Goal: Information Seeking & Learning: Learn about a topic

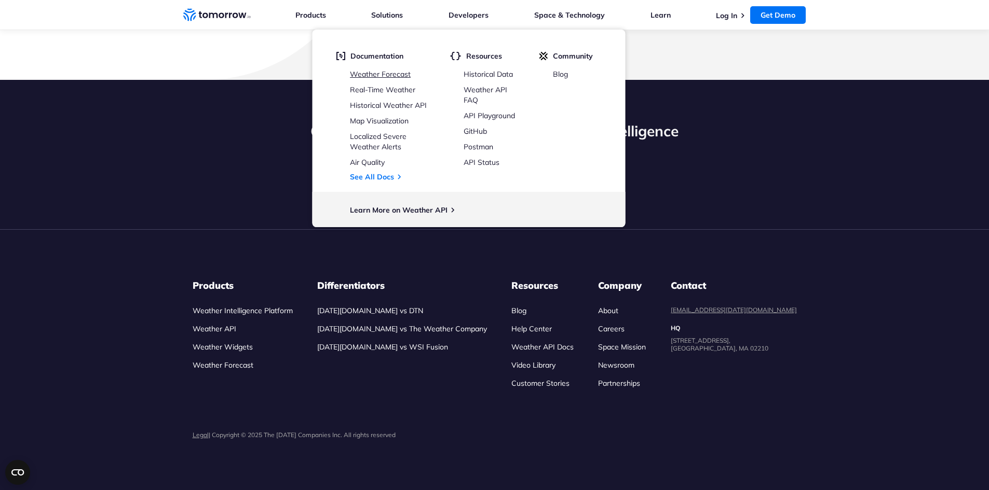
click at [400, 77] on link "Weather Forecast" at bounding box center [380, 74] width 61 height 9
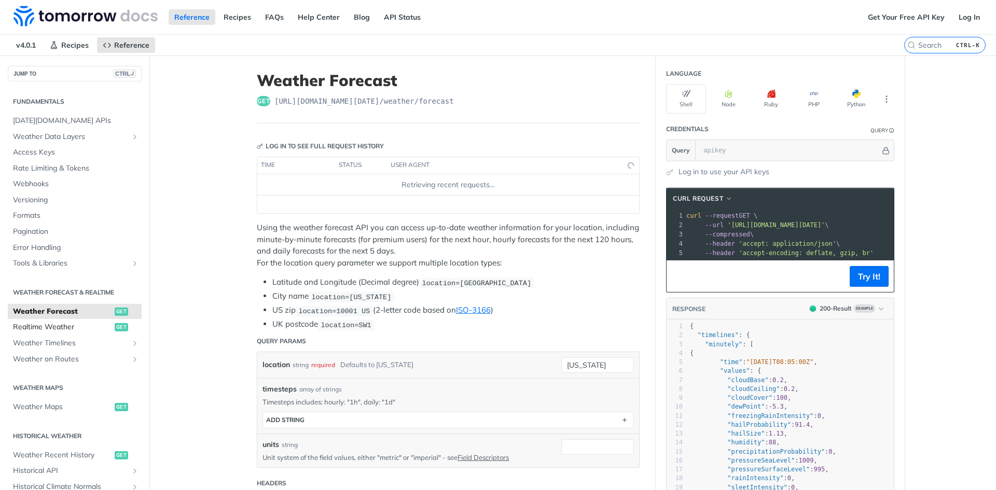
click at [106, 326] on link "Realtime Weather get" at bounding box center [75, 328] width 134 height 16
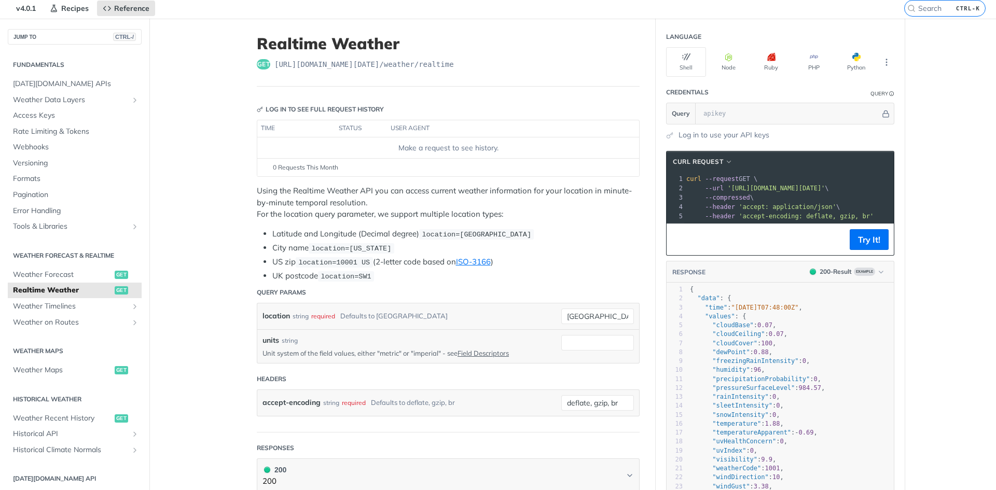
scroll to position [156, 0]
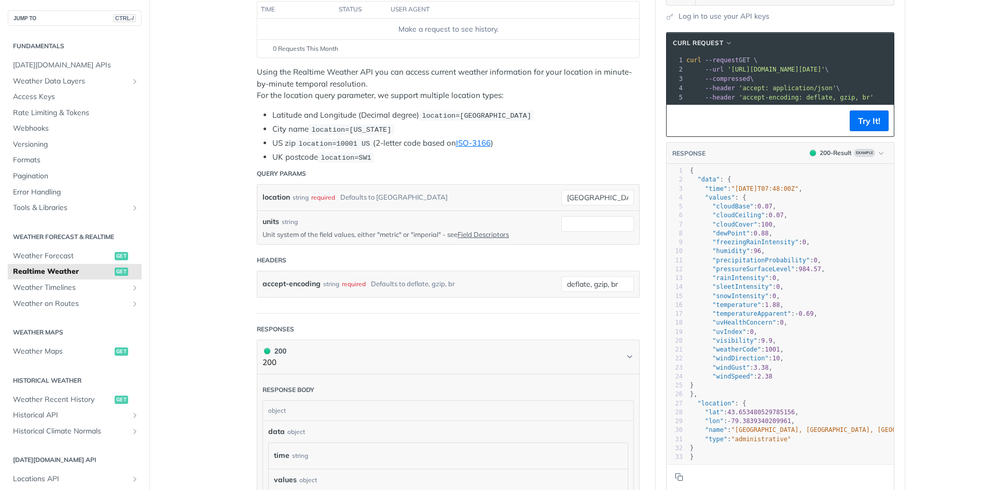
click at [193, 465] on main "JUMP TO CTRL-/ Fundamentals [DATE][DOMAIN_NAME] APIs Weather Data Layers Core P…" at bounding box center [498, 370] width 996 height 940
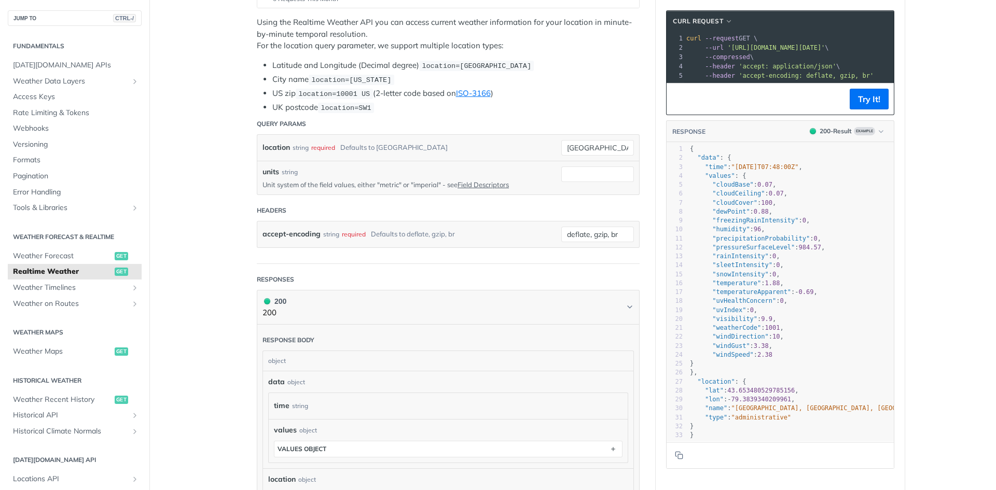
scroll to position [363, 0]
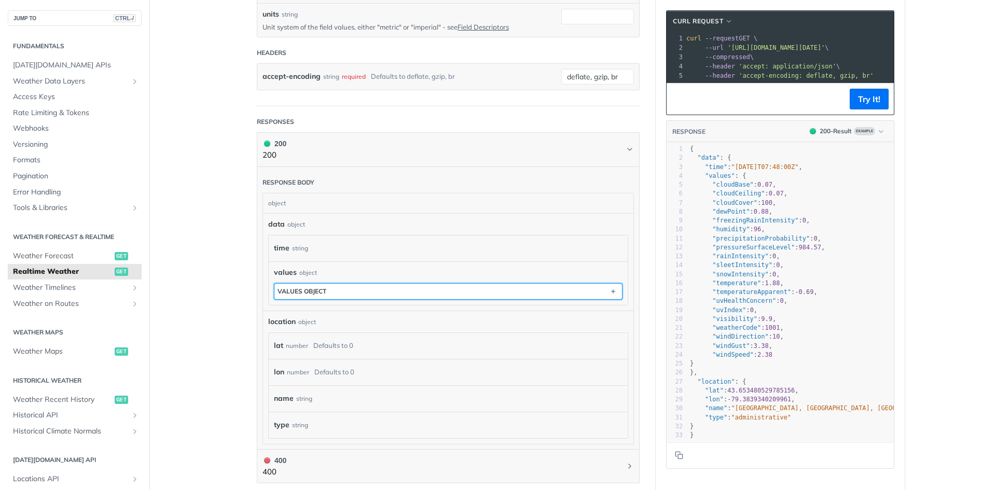
click at [330, 284] on button "values object" at bounding box center [449, 292] width 348 height 16
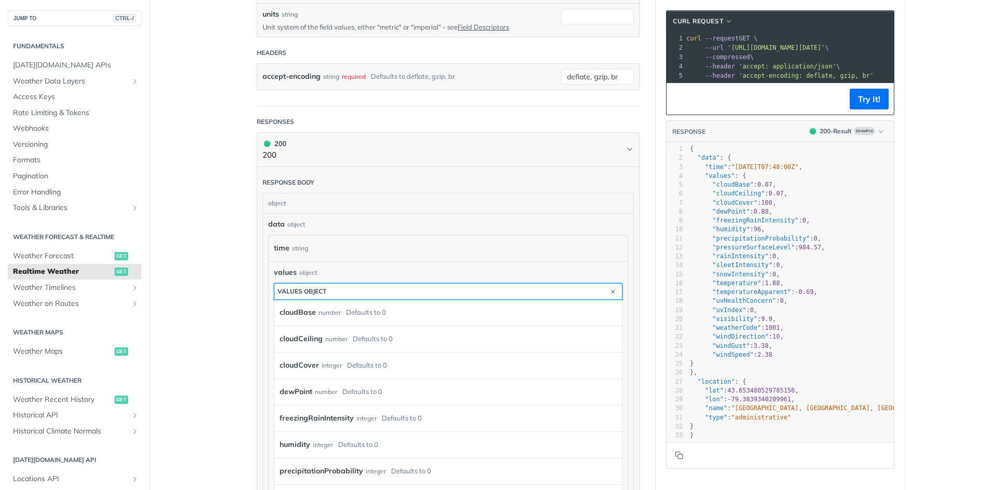
click at [329, 284] on button "values object" at bounding box center [449, 292] width 348 height 16
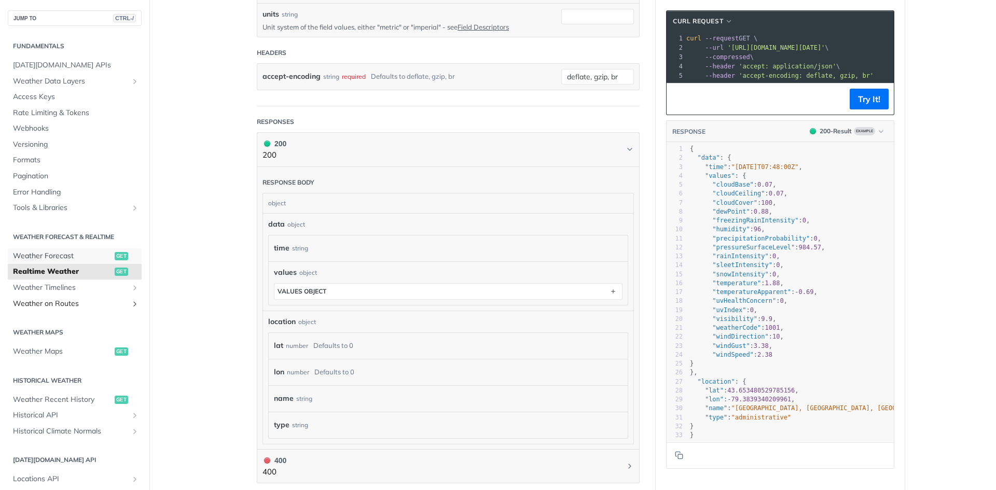
drag, startPoint x: 81, startPoint y: 263, endPoint x: 97, endPoint y: 261, distance: 15.7
click at [81, 263] on link "Weather Forecast get" at bounding box center [75, 257] width 134 height 16
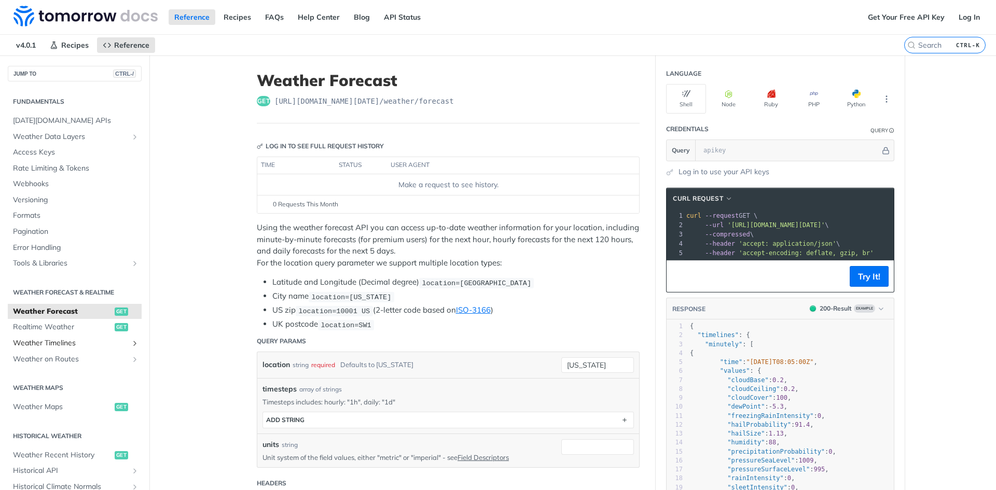
click at [105, 341] on span "Weather Timelines" at bounding box center [70, 343] width 115 height 10
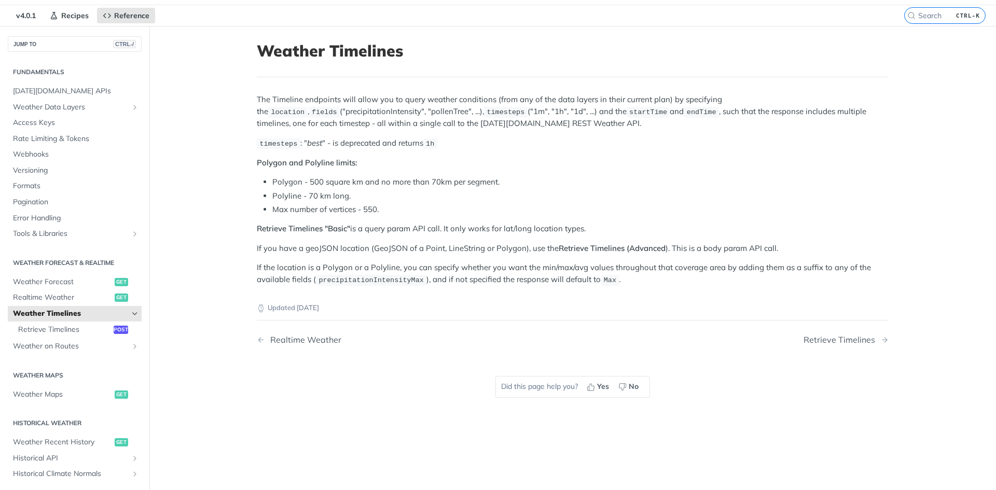
scroll to position [52, 0]
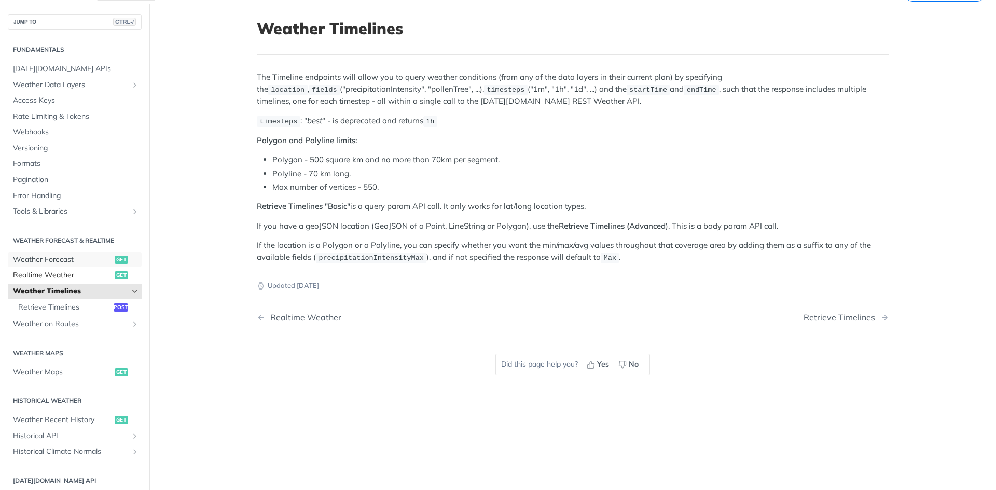
click at [81, 261] on span "Weather Forecast" at bounding box center [62, 260] width 99 height 10
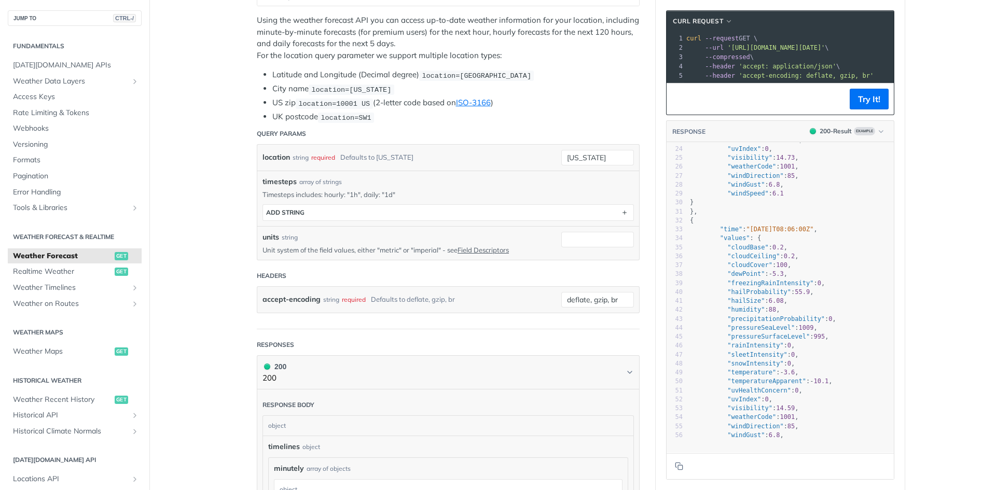
scroll to position [208, 0]
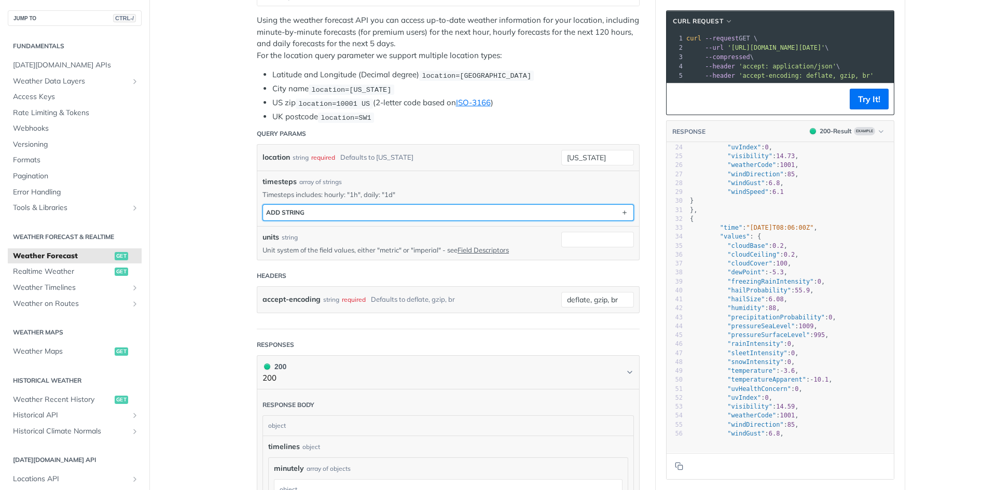
click at [404, 212] on button "ADD string" at bounding box center [448, 213] width 371 height 16
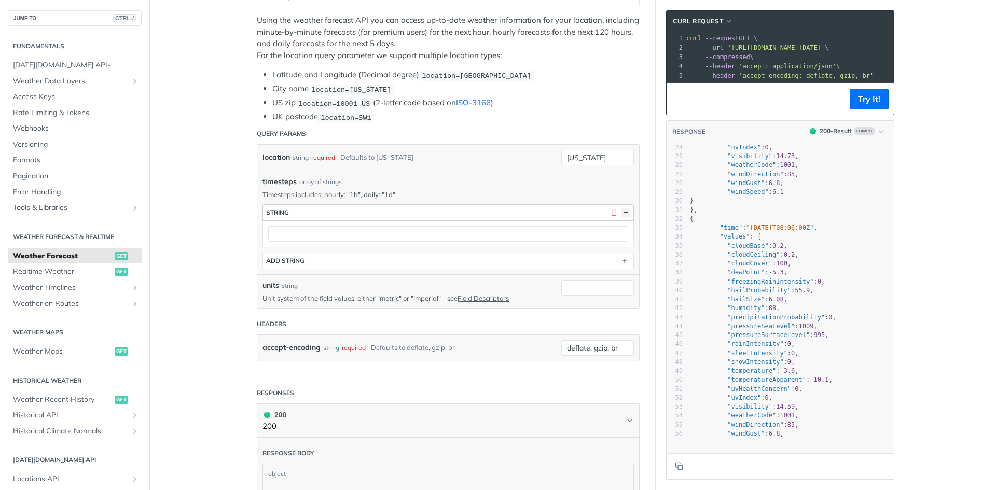
click at [621, 208] on button "button" at bounding box center [625, 212] width 9 height 9
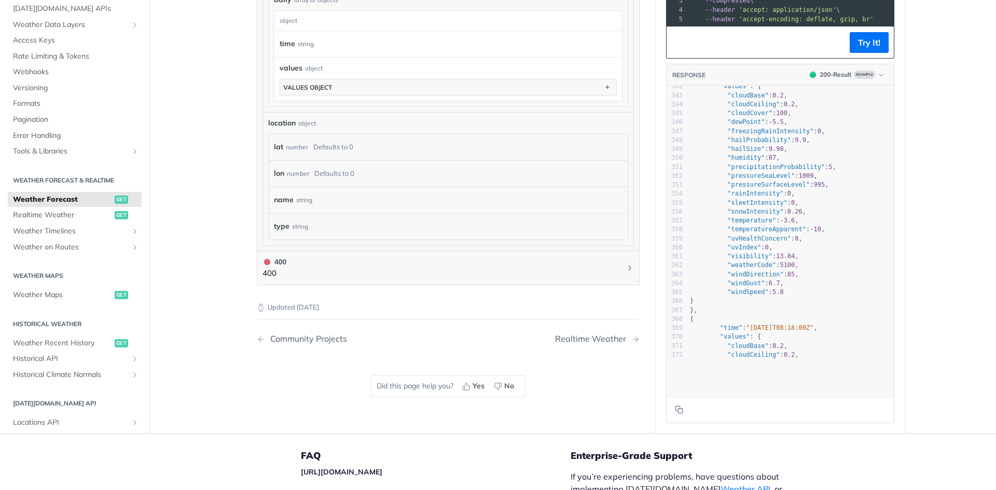
scroll to position [0, 0]
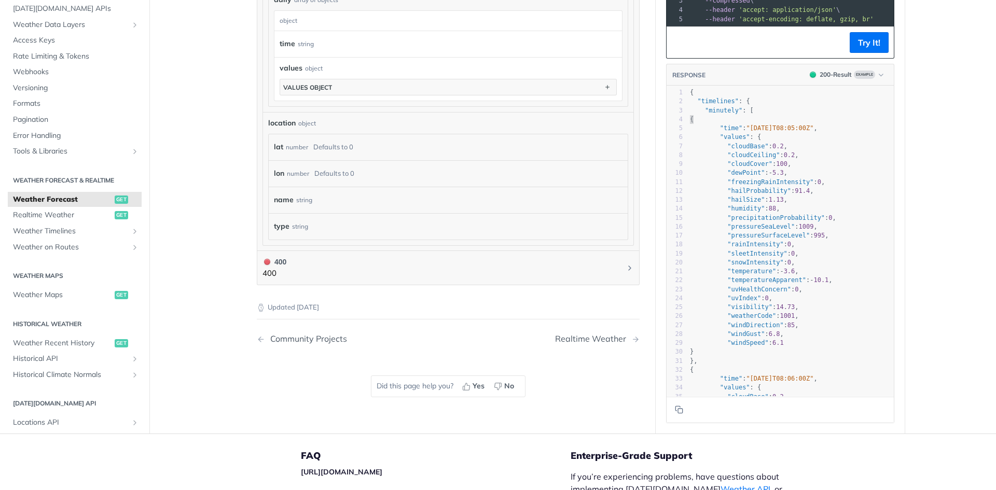
click at [690, 121] on span "{" at bounding box center [692, 118] width 4 height 7
click at [698, 115] on pre ""minutely" : [" at bounding box center [791, 110] width 206 height 9
click at [866, 58] on footer "Try It!" at bounding box center [780, 42] width 227 height 32
click at [866, 53] on button "Try It!" at bounding box center [869, 42] width 39 height 21
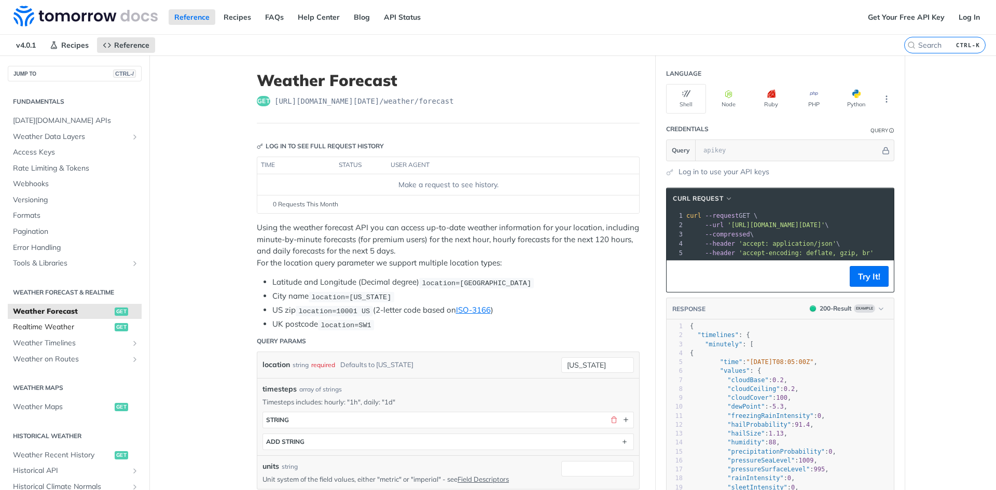
click at [96, 327] on span "Realtime Weather" at bounding box center [62, 327] width 99 height 10
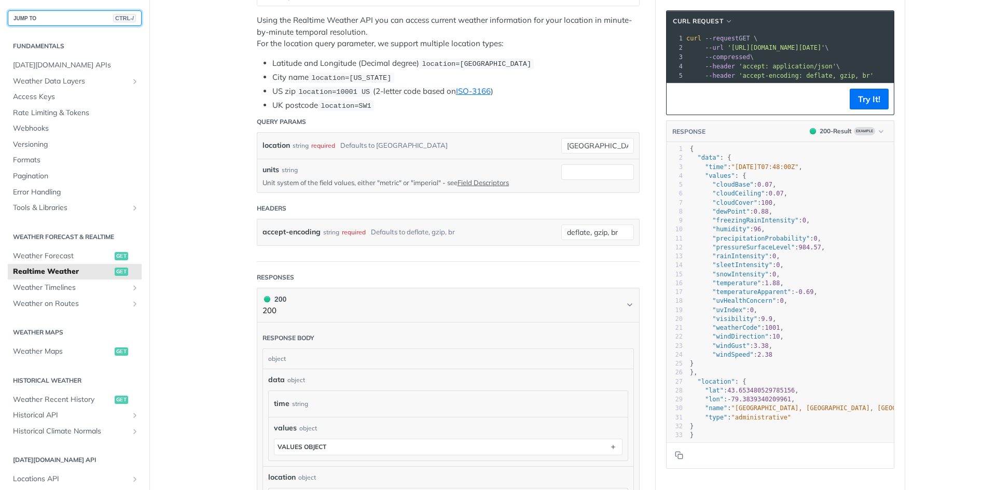
click at [80, 18] on button "JUMP TO CTRL-/" at bounding box center [75, 18] width 134 height 16
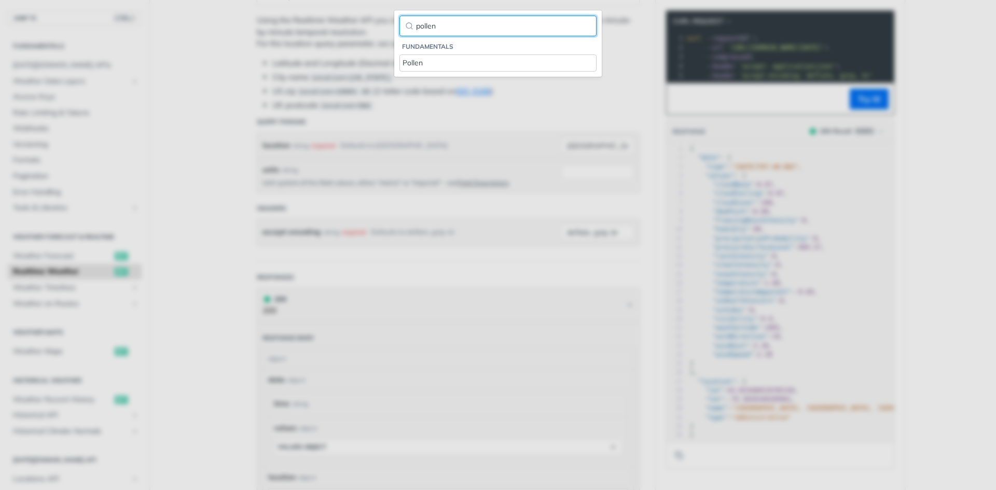
type input "pollen"
click at [429, 53] on ol "Fundamentals Pollen" at bounding box center [498, 53] width 197 height 35
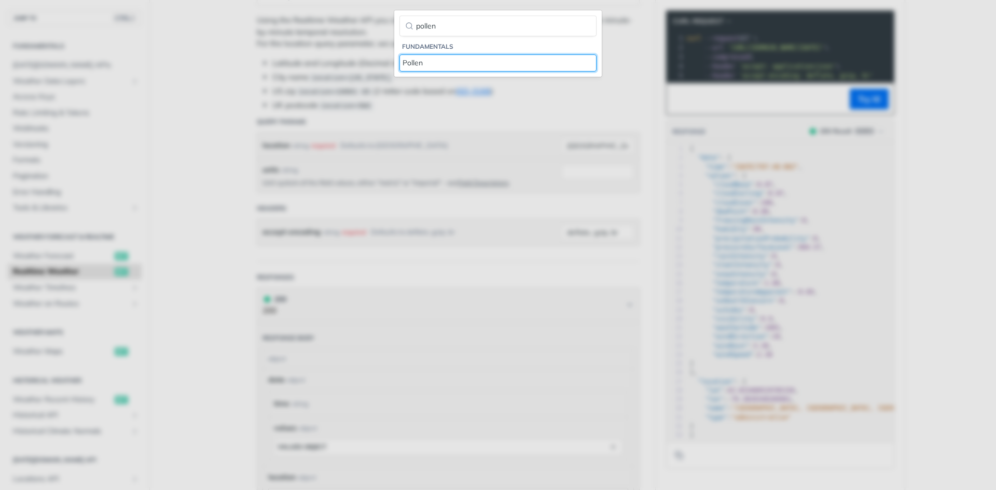
click at [429, 57] on link "Pollen" at bounding box center [498, 62] width 197 height 17
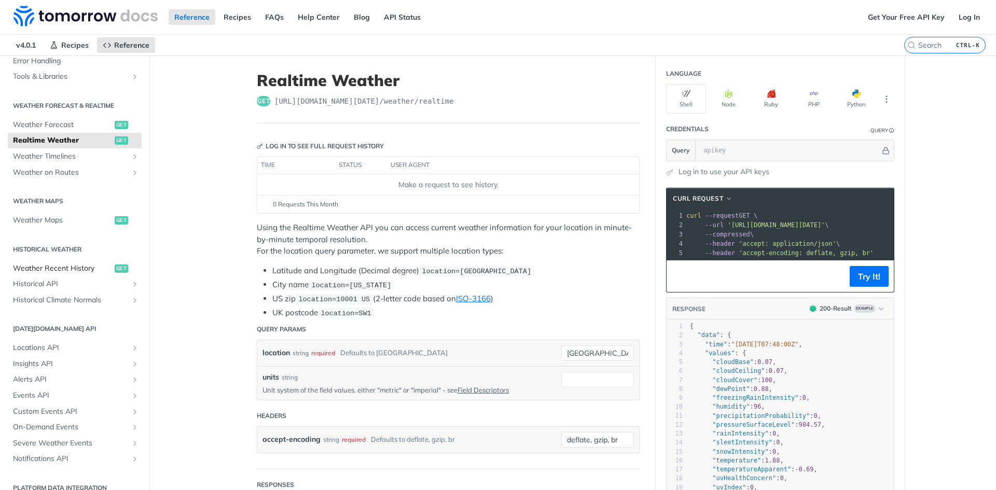
scroll to position [199, 0]
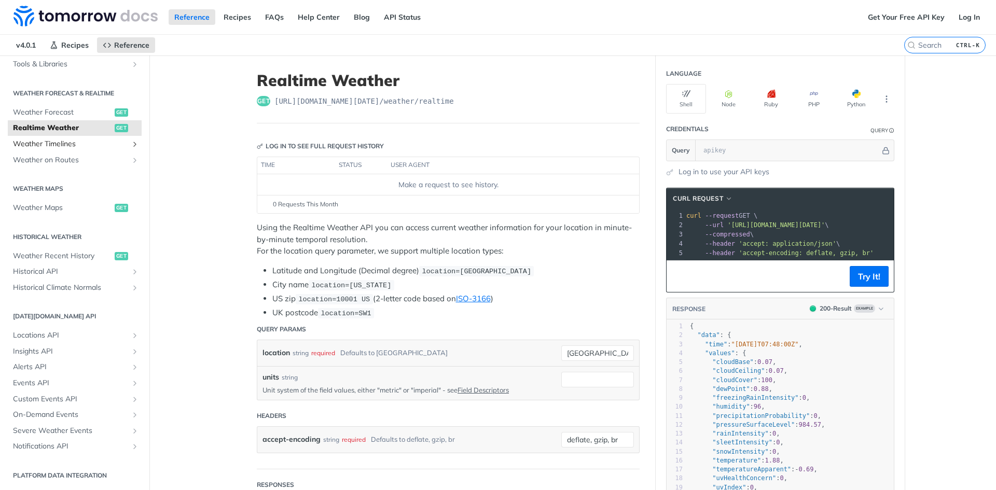
click at [84, 145] on span "Weather Timelines" at bounding box center [70, 144] width 115 height 10
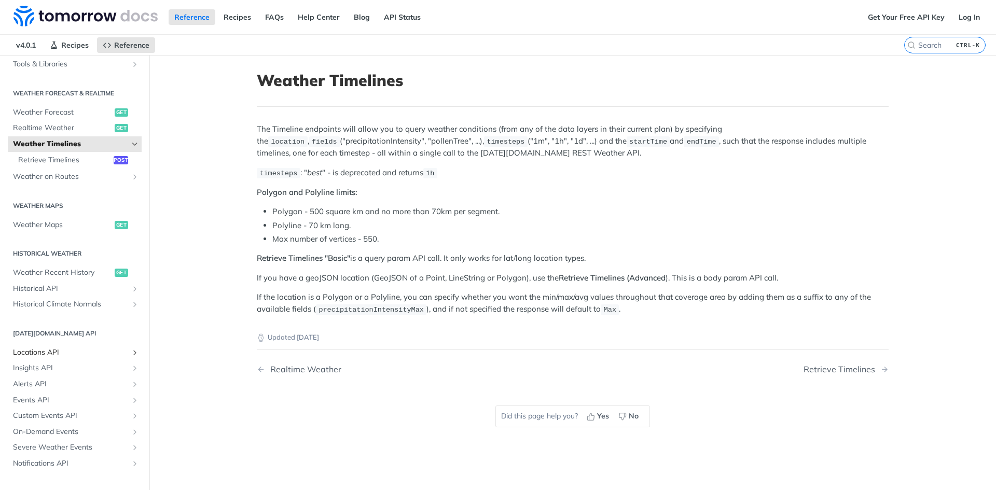
click at [90, 346] on link "Locations API" at bounding box center [75, 353] width 134 height 16
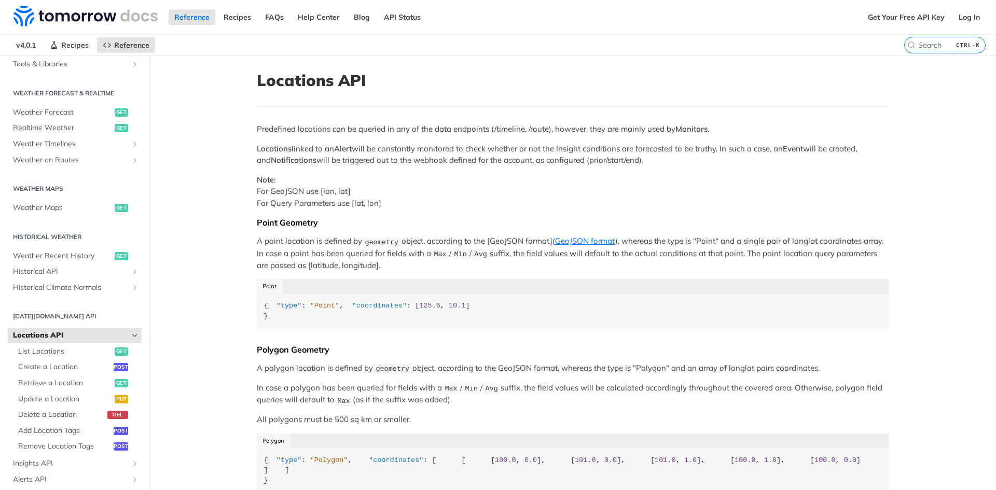
click at [131, 335] on icon "Hide subpages for Locations API" at bounding box center [135, 336] width 8 height 8
click at [131, 430] on icon "Show subpages for Severe Weather Events" at bounding box center [135, 431] width 8 height 8
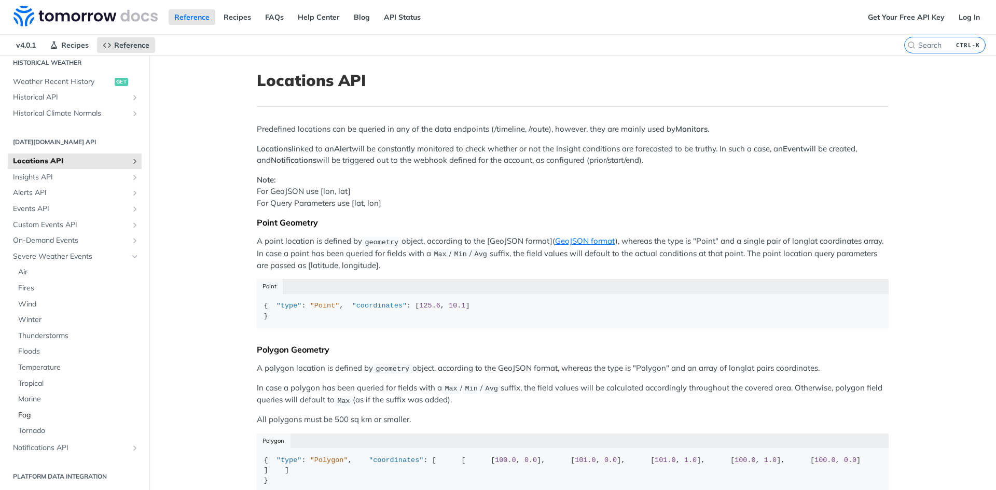
scroll to position [375, 0]
click at [131, 256] on icon "Hide subpages for Severe Weather Events" at bounding box center [135, 256] width 8 height 8
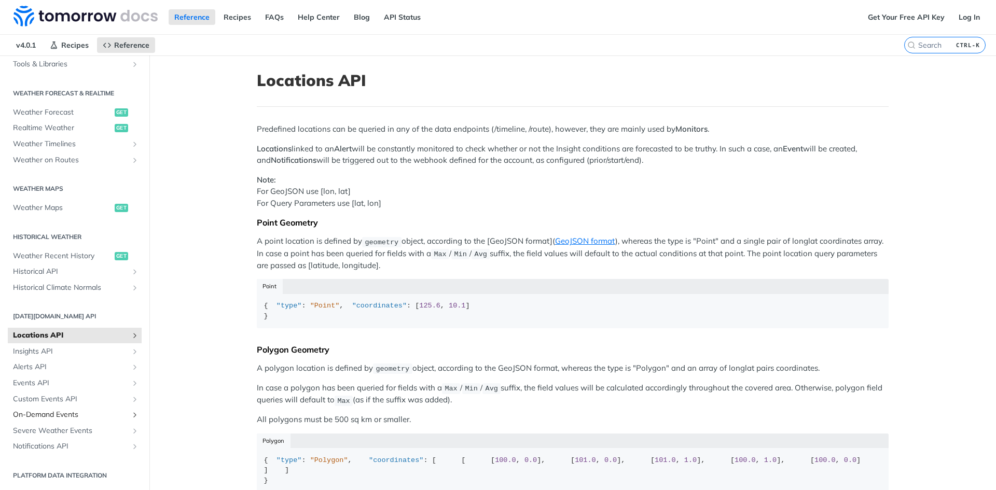
click at [129, 410] on link "On-Demand Events" at bounding box center [75, 415] width 134 height 16
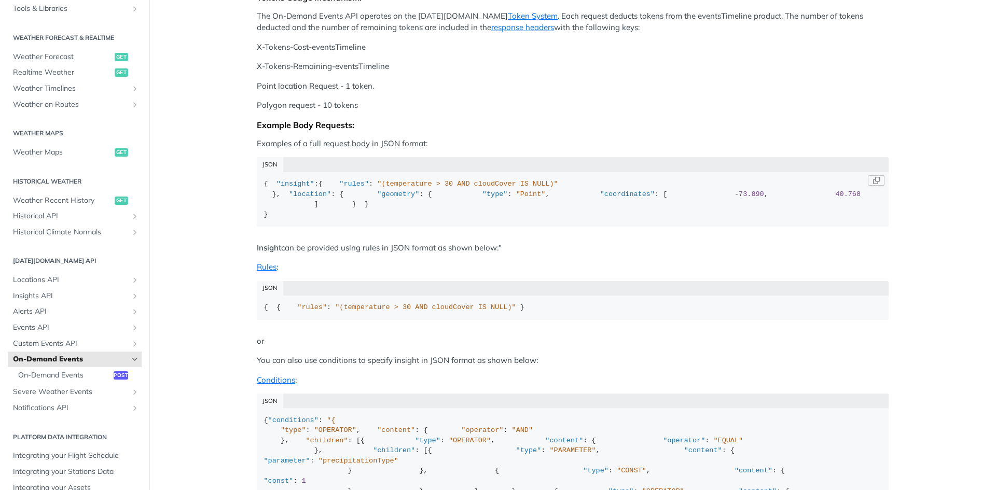
scroll to position [208, 0]
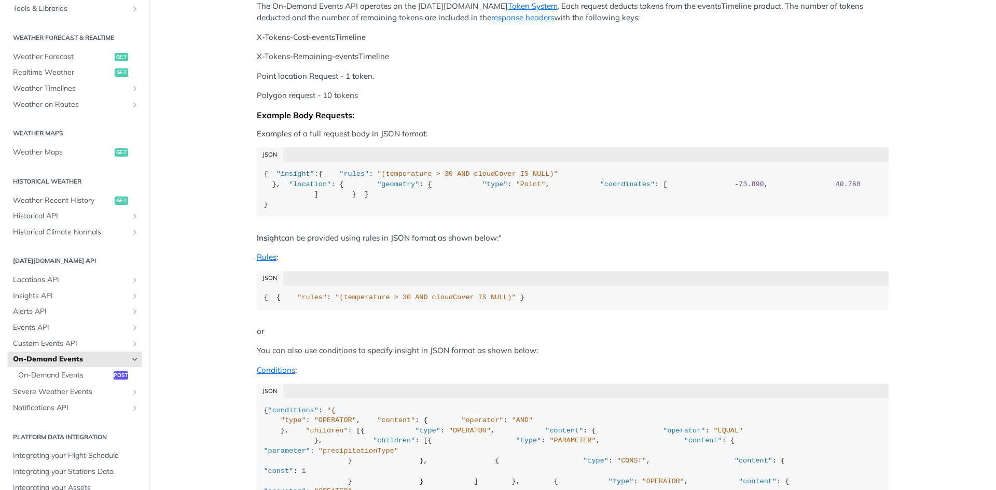
click at [131, 356] on icon "Hide subpages for On-Demand Events" at bounding box center [135, 359] width 8 height 8
click at [131, 375] on icon "Show subpages for Severe Weather Events" at bounding box center [135, 376] width 8 height 8
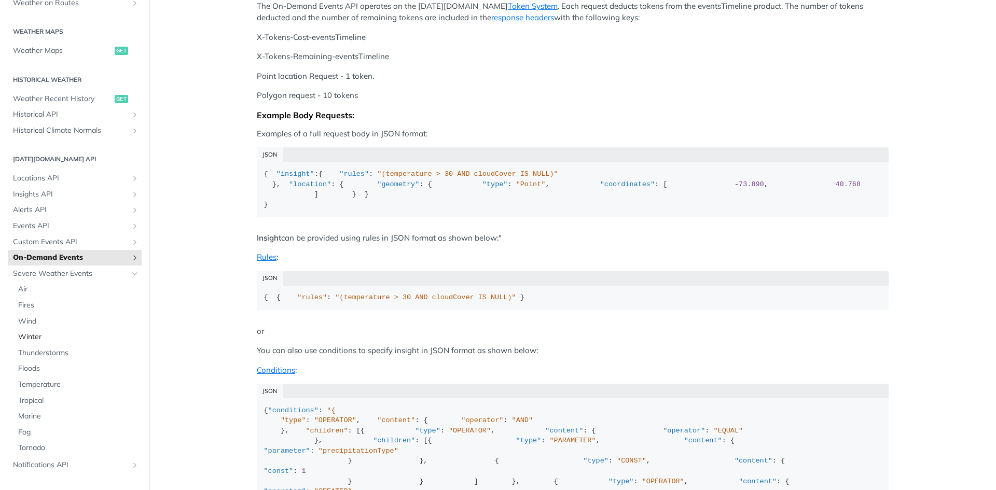
scroll to position [303, 0]
click at [128, 277] on link "Severe Weather Events" at bounding box center [75, 272] width 134 height 16
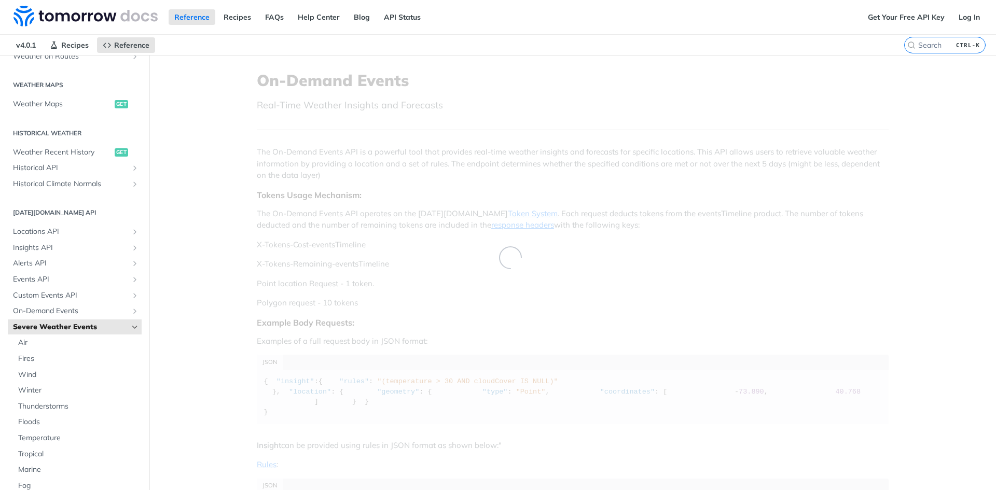
click at [131, 324] on icon "Hide subpages for Severe Weather Events" at bounding box center [135, 327] width 8 height 8
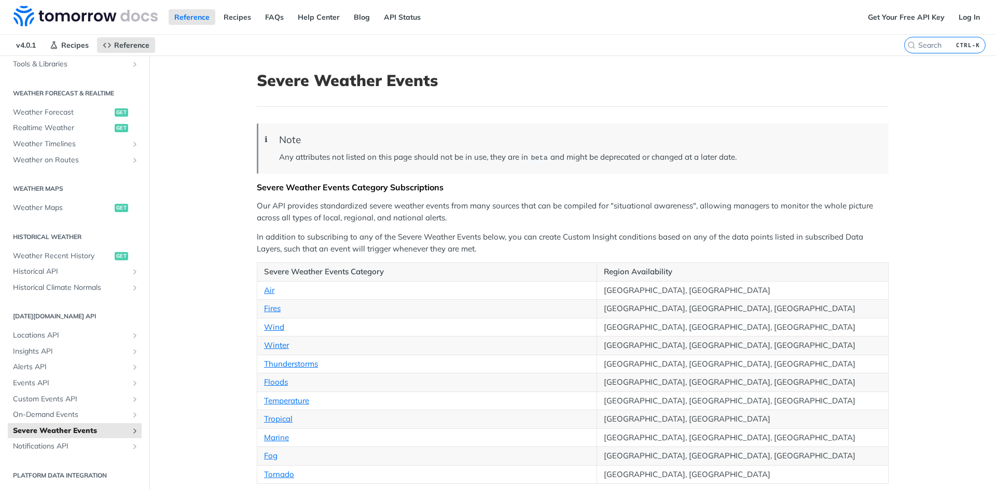
scroll to position [199, 0]
click at [131, 335] on icon "Show subpages for Locations API" at bounding box center [135, 336] width 8 height 8
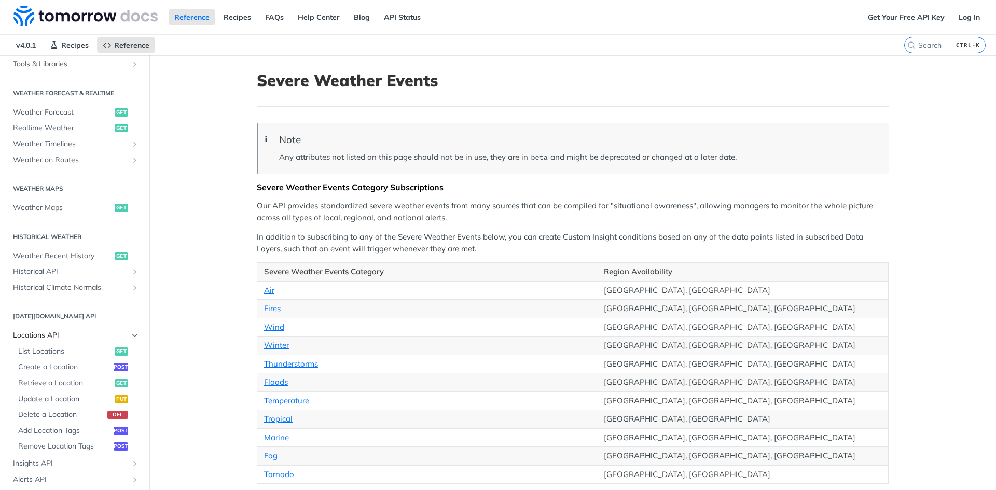
click at [131, 335] on icon "Hide subpages for Locations API" at bounding box center [135, 336] width 8 height 8
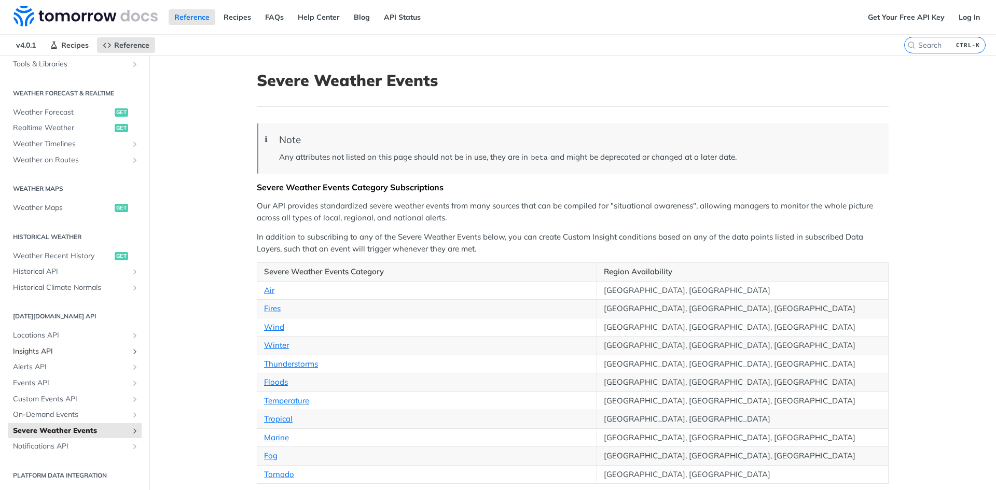
click at [131, 354] on icon "Show subpages for Insights API" at bounding box center [135, 352] width 8 height 8
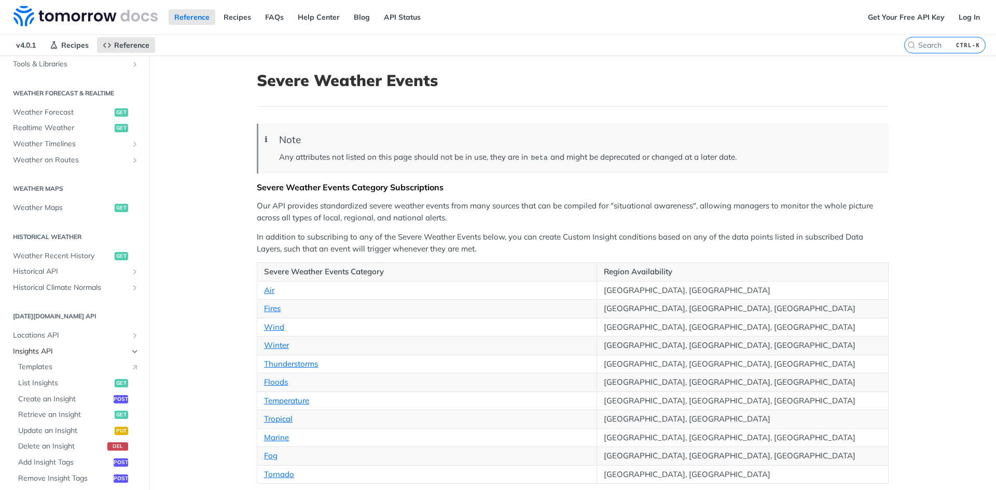
click at [131, 354] on icon "Hide subpages for Insights API" at bounding box center [135, 352] width 8 height 8
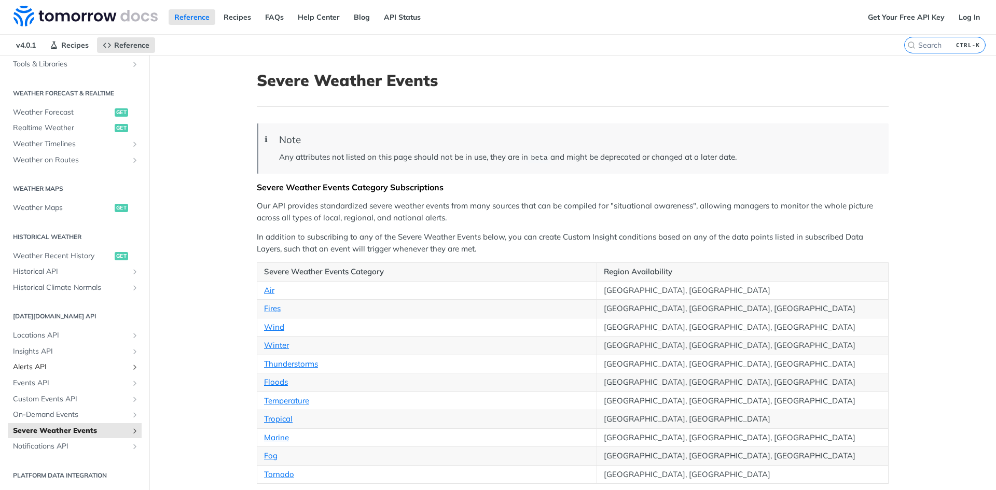
click at [131, 371] on icon "Show subpages for Alerts API" at bounding box center [135, 367] width 8 height 8
click at [131, 368] on icon "Hide subpages for Alerts API" at bounding box center [135, 367] width 8 height 8
click at [126, 358] on link "Insights API" at bounding box center [75, 352] width 134 height 16
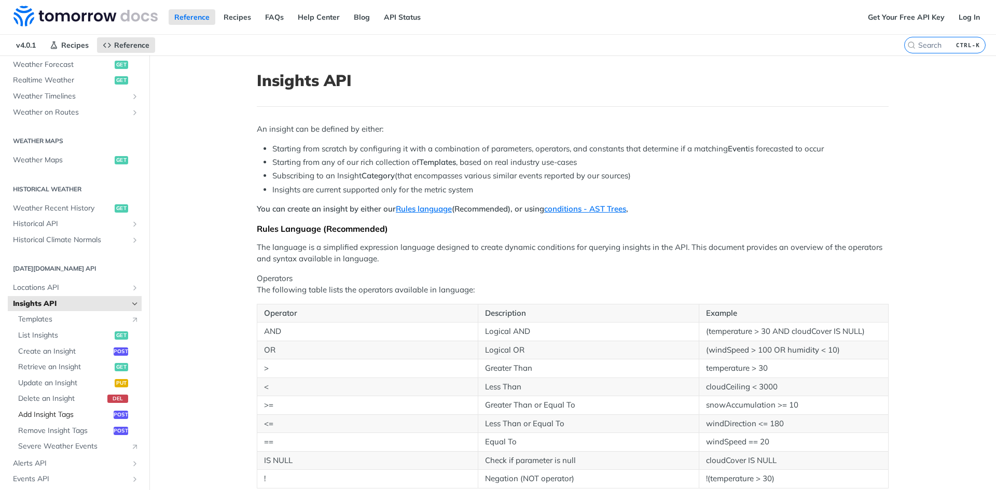
scroll to position [343, 0]
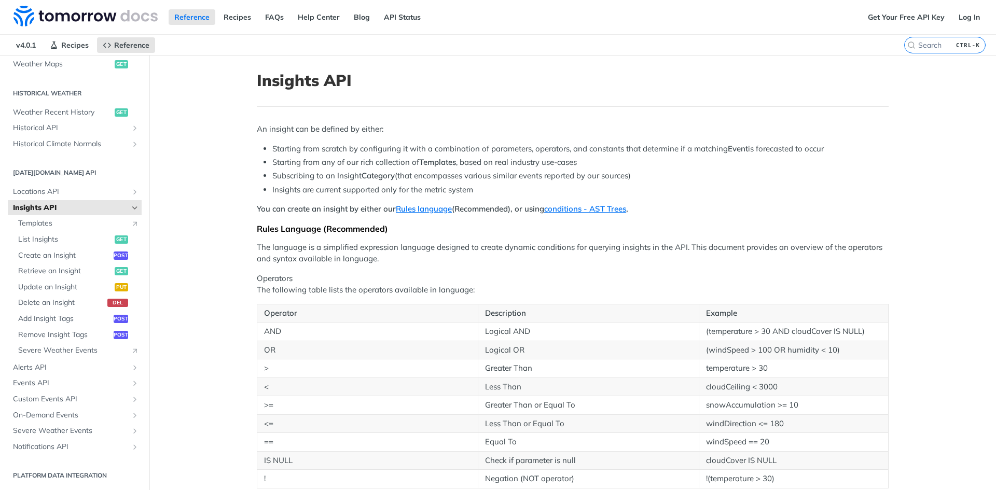
click at [131, 207] on icon "Hide subpages for Insights API" at bounding box center [135, 208] width 8 height 8
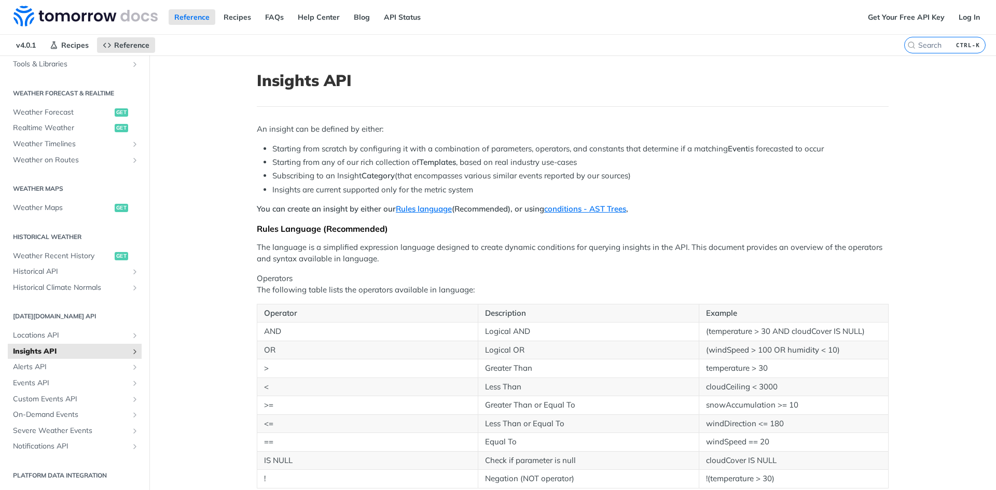
scroll to position [199, 0]
click at [131, 430] on icon "Show subpages for Severe Weather Events" at bounding box center [135, 431] width 8 height 8
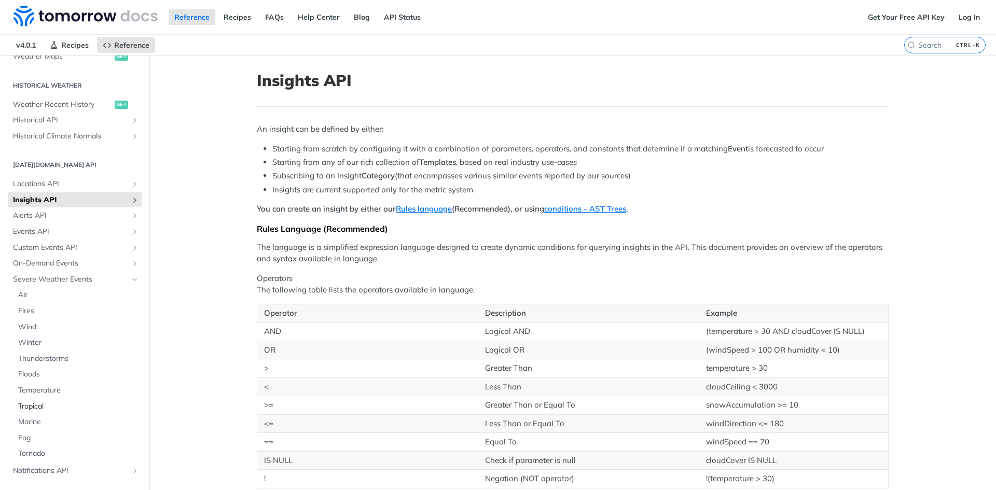
scroll to position [355, 0]
click at [131, 277] on icon "Hide subpages for Severe Weather Events" at bounding box center [135, 275] width 8 height 8
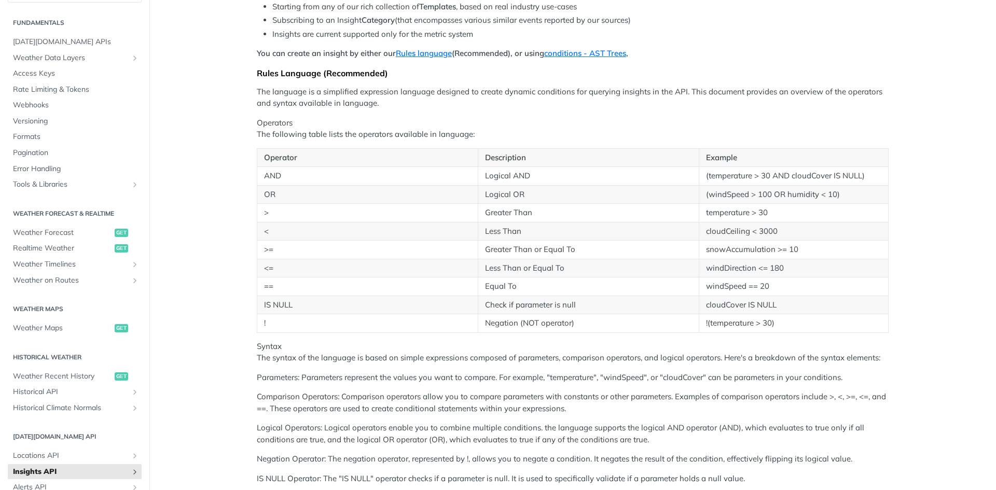
scroll to position [0, 0]
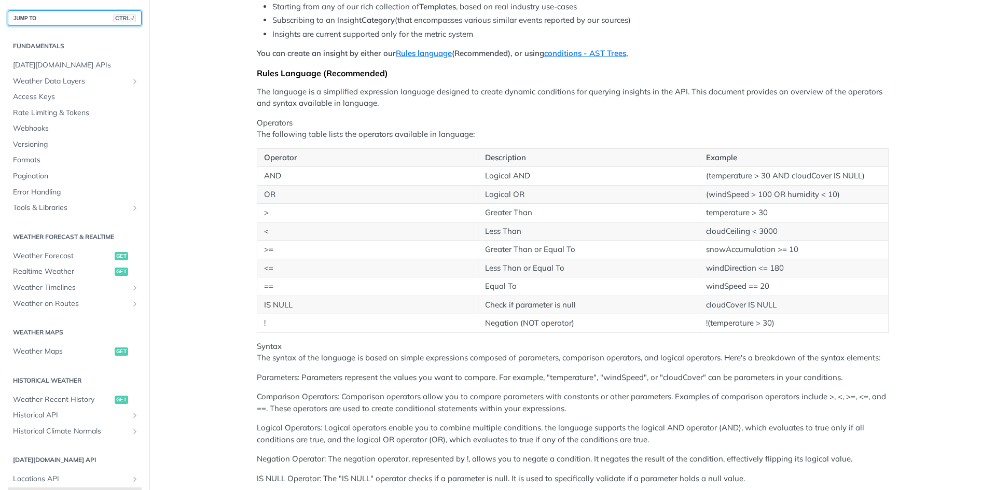
click at [93, 18] on button "JUMP TO CTRL-/" at bounding box center [75, 18] width 134 height 16
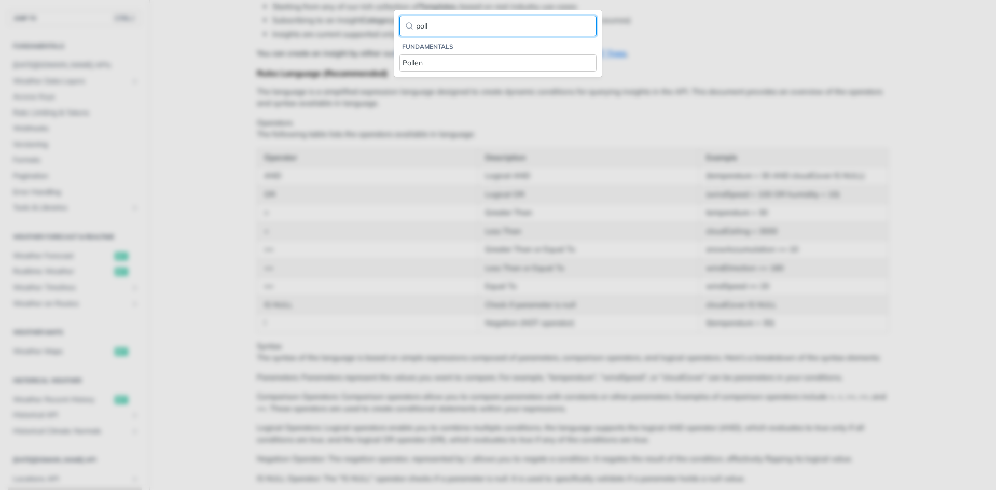
type input "poll"
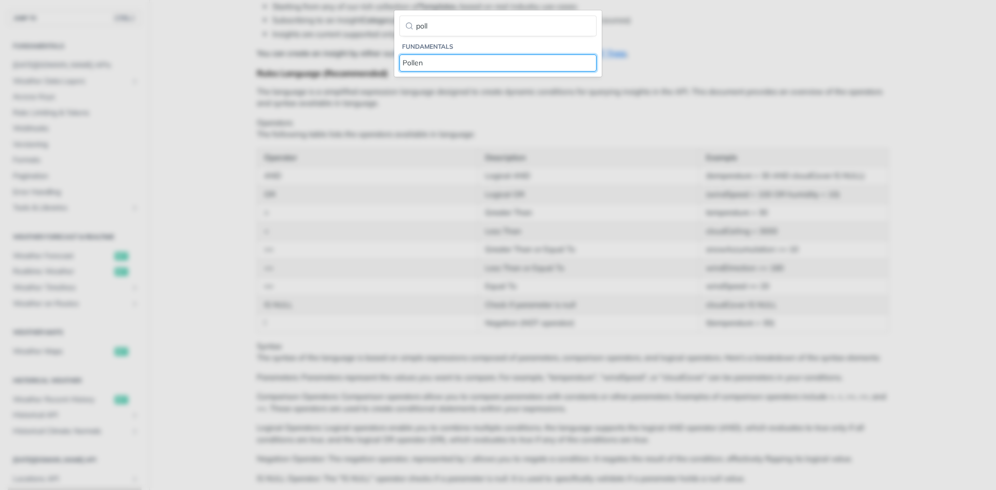
click at [487, 63] on div "Pollen" at bounding box center [498, 63] width 191 height 11
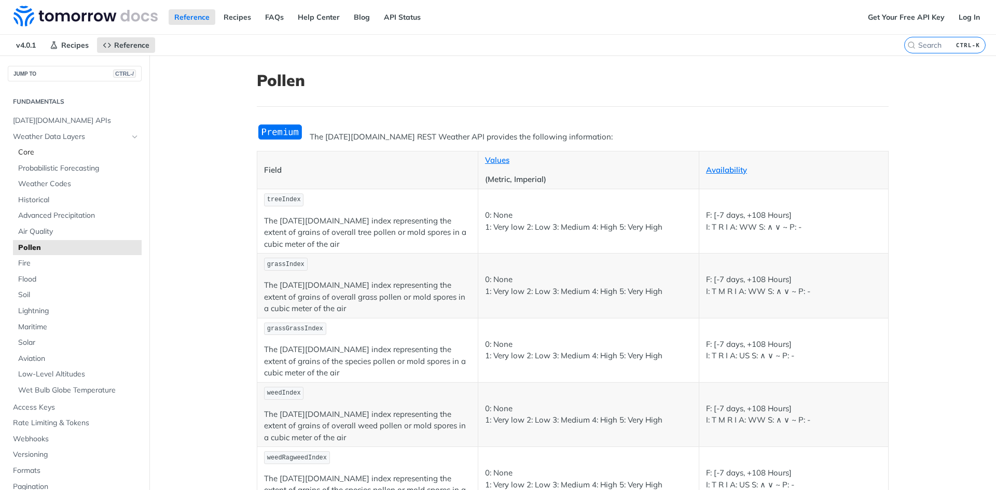
click at [90, 150] on span "Core" at bounding box center [78, 152] width 121 height 10
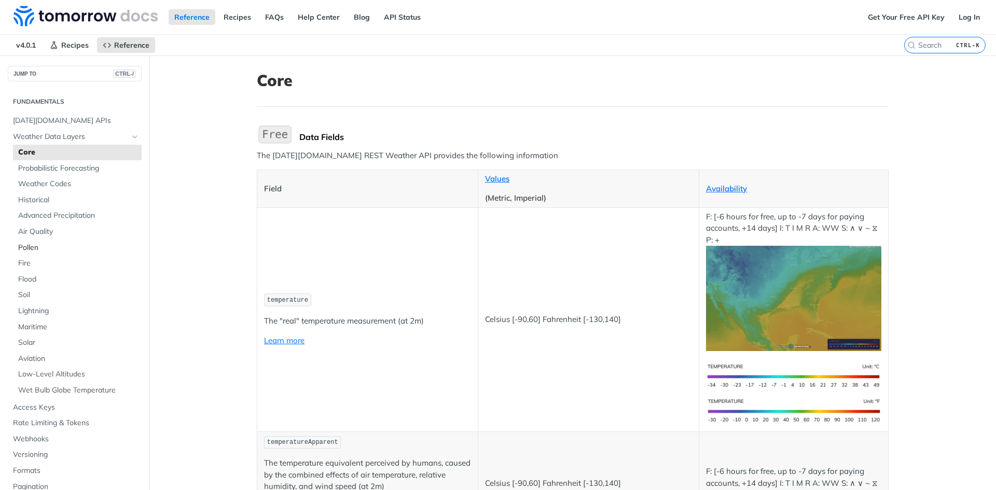
click at [72, 246] on span "Pollen" at bounding box center [78, 248] width 121 height 10
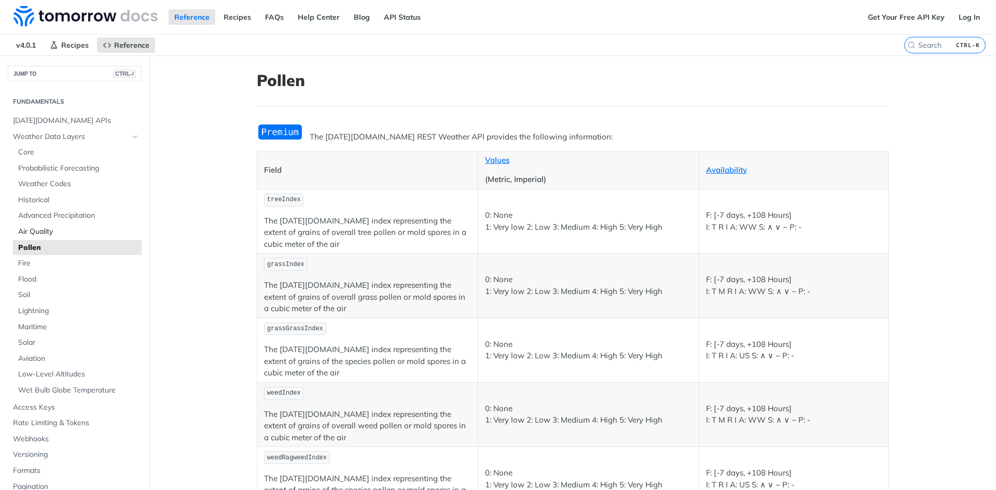
click at [83, 227] on span "Air Quality" at bounding box center [78, 232] width 121 height 10
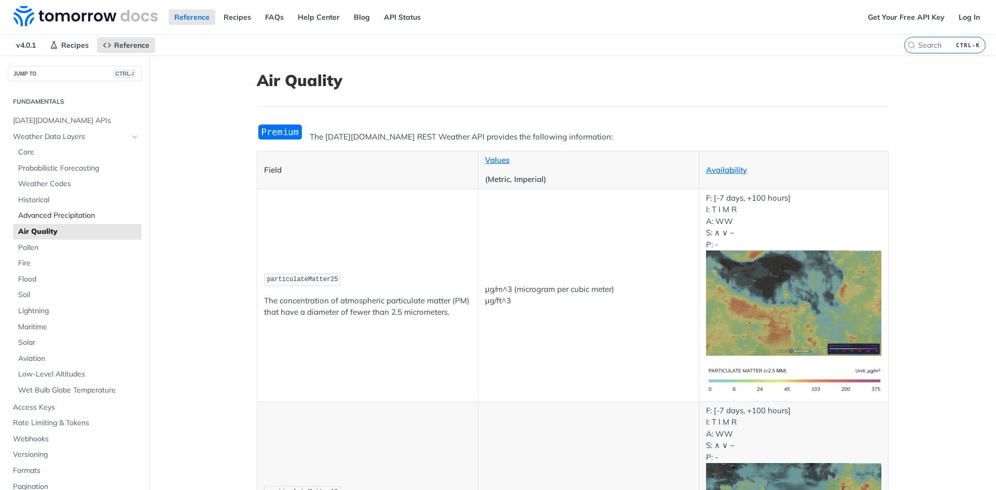
click at [25, 214] on span "Advanced Precipitation" at bounding box center [78, 216] width 121 height 10
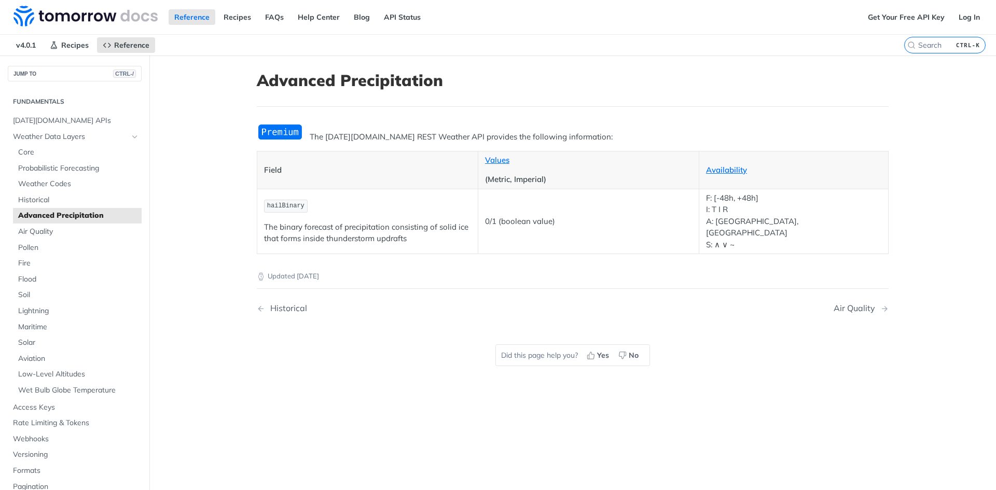
drag, startPoint x: 267, startPoint y: 135, endPoint x: 266, endPoint y: 129, distance: 6.3
click at [266, 129] on img "Expand image" at bounding box center [280, 132] width 47 height 17
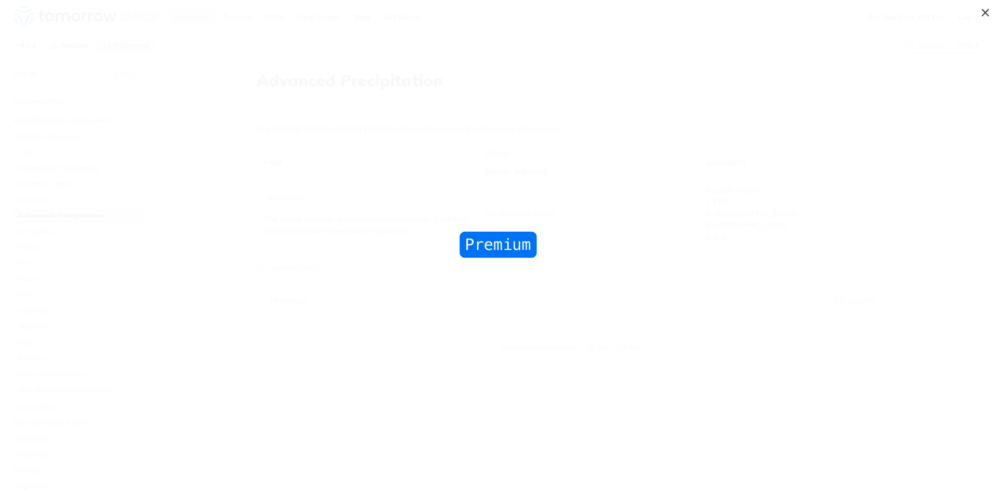
click at [276, 129] on span "Collapse image" at bounding box center [498, 245] width 996 height 490
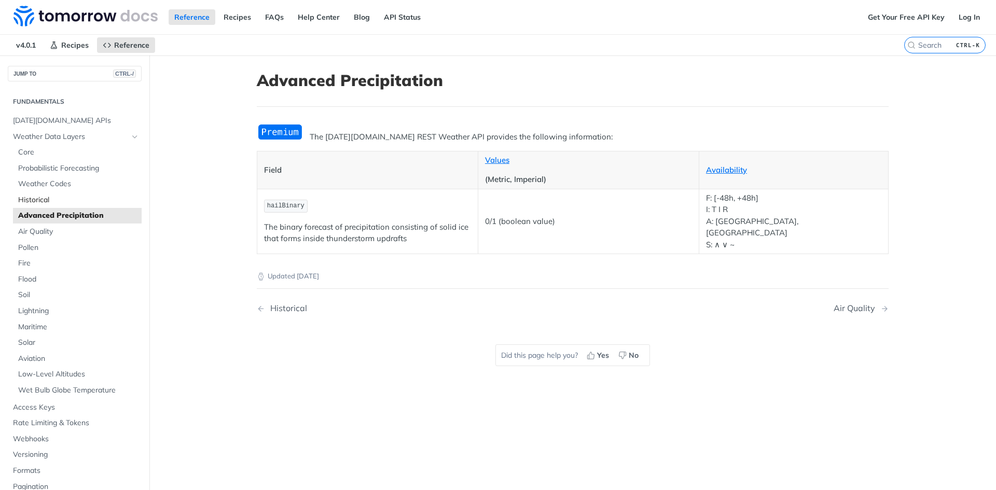
click at [38, 197] on span "Historical" at bounding box center [78, 200] width 121 height 10
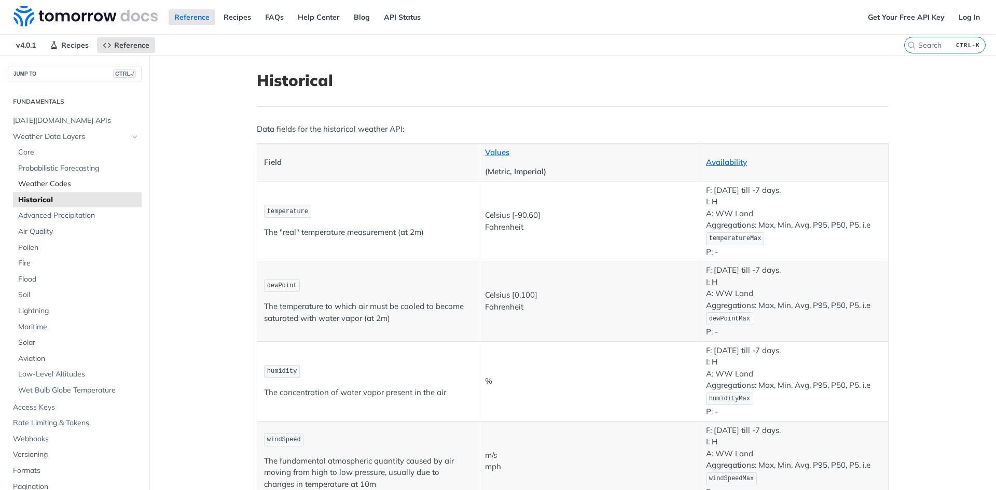
click at [61, 179] on span "Weather Codes" at bounding box center [78, 184] width 121 height 10
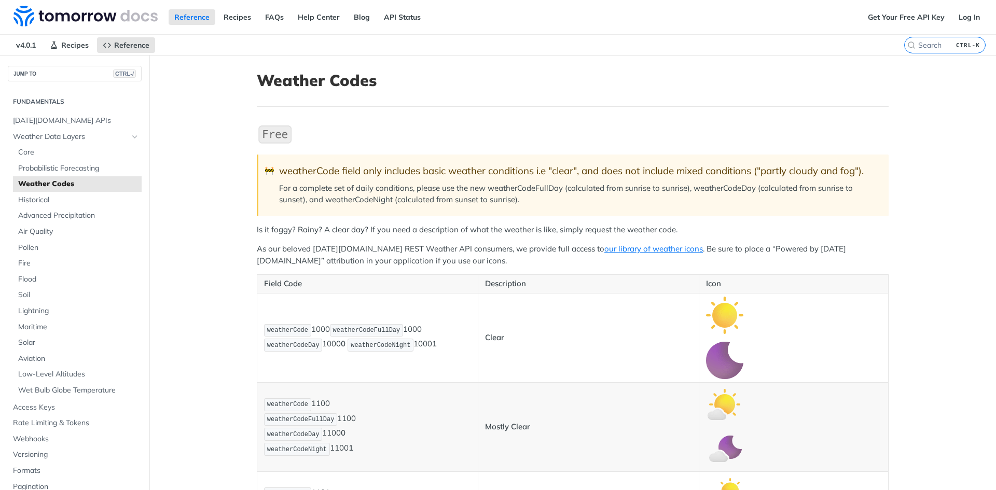
click at [722, 313] on img "Expand image" at bounding box center [724, 315] width 37 height 37
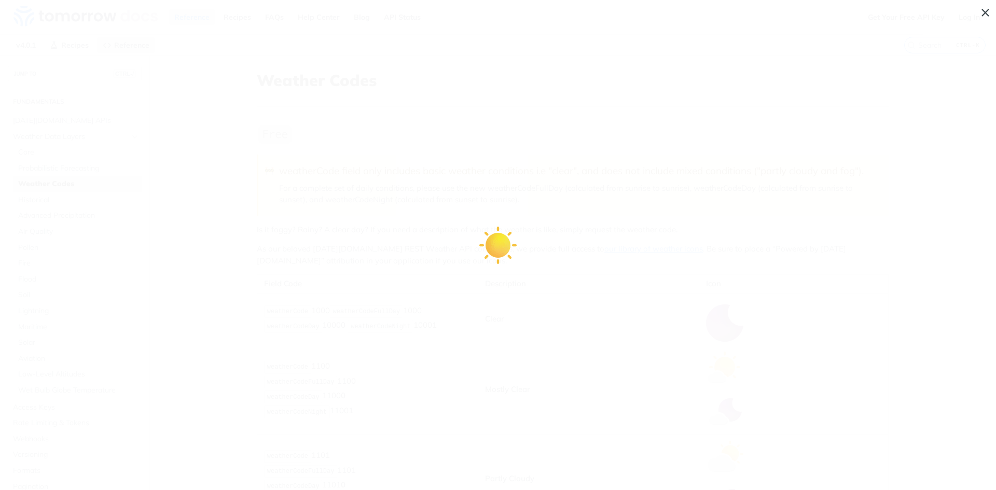
click at [593, 266] on span "Collapse image" at bounding box center [498, 245] width 996 height 490
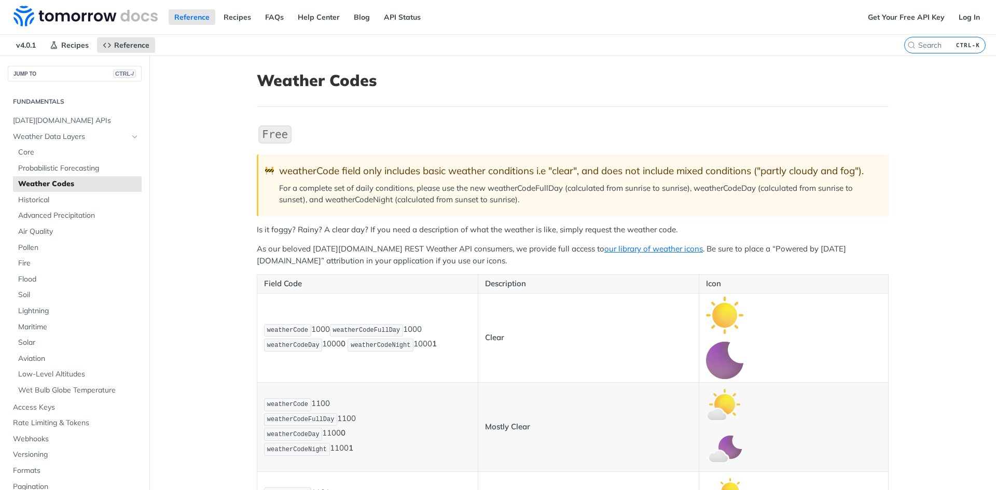
scroll to position [259, 0]
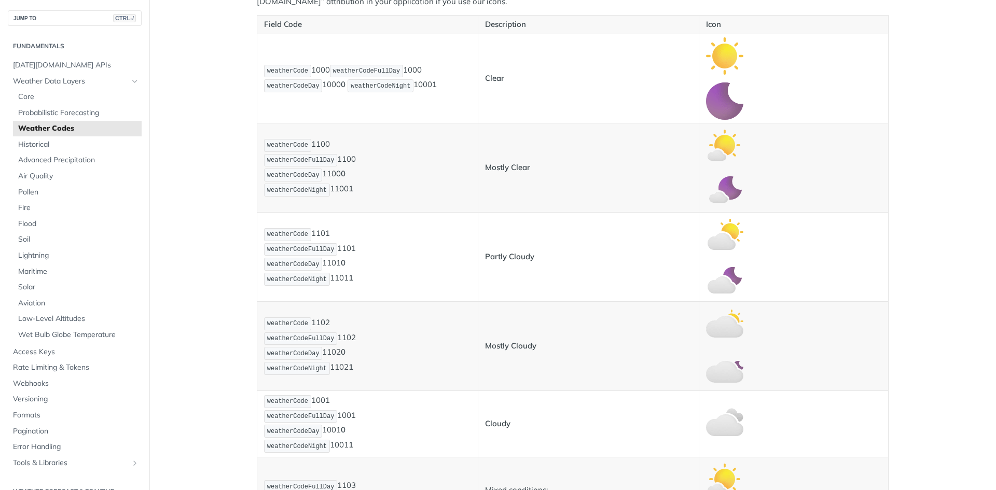
click at [715, 324] on img "Expand image" at bounding box center [724, 323] width 37 height 37
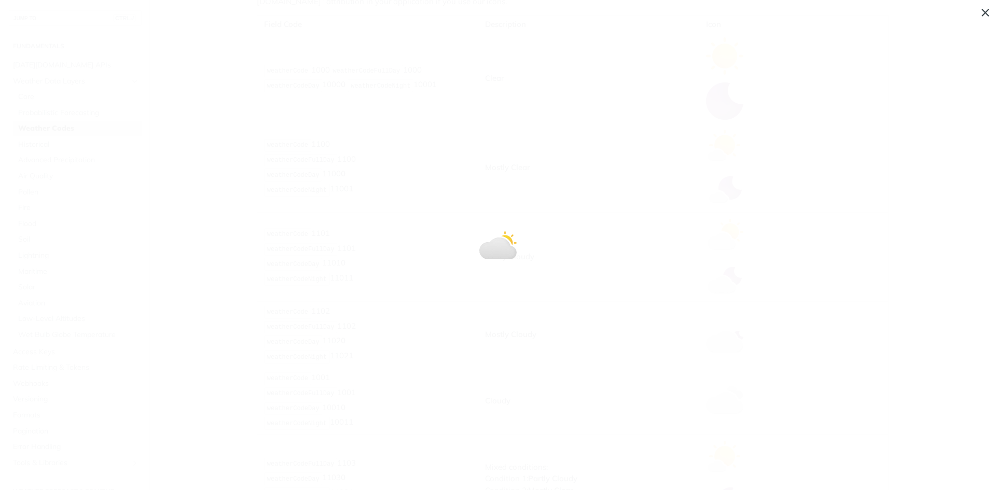
click at [517, 130] on span "Collapse image" at bounding box center [498, 245] width 996 height 490
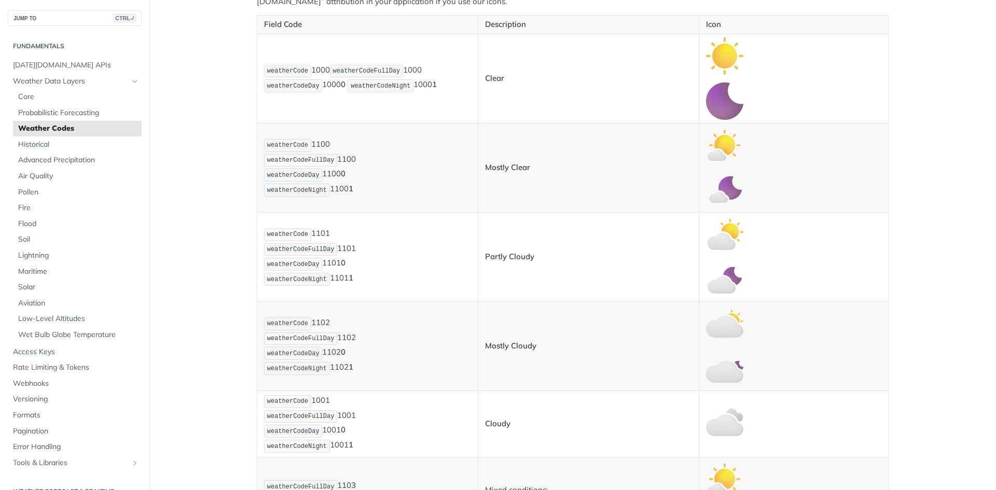
scroll to position [0, 0]
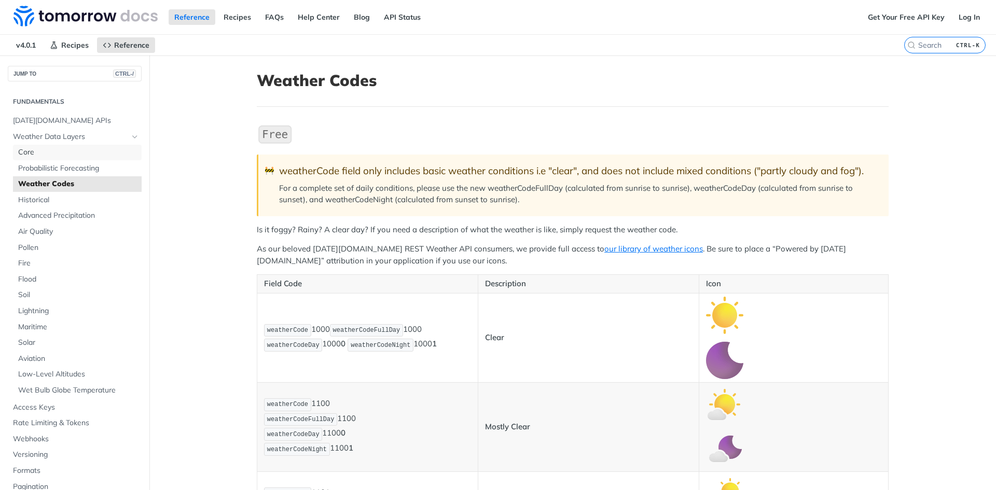
click at [106, 148] on span "Core" at bounding box center [78, 152] width 121 height 10
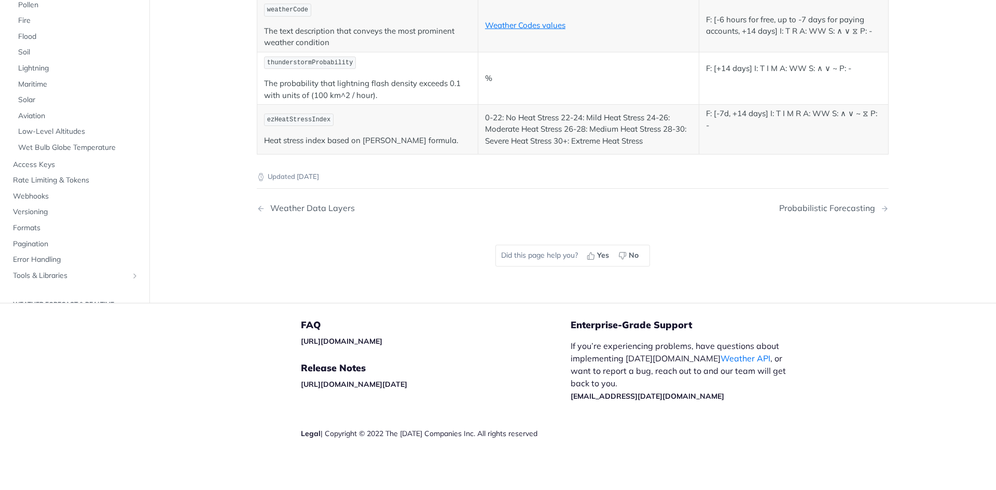
scroll to position [4411, 0]
